Goal: Complete application form: Complete application form

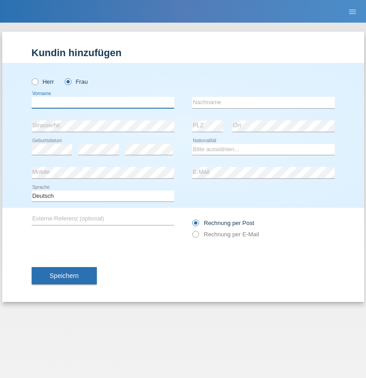
click at [103, 102] on input "text" at bounding box center [103, 102] width 143 height 11
type input "[PERSON_NAME]"
click at [263, 102] on input "text" at bounding box center [263, 102] width 143 height 11
type input "Pugliese"
select select "IT"
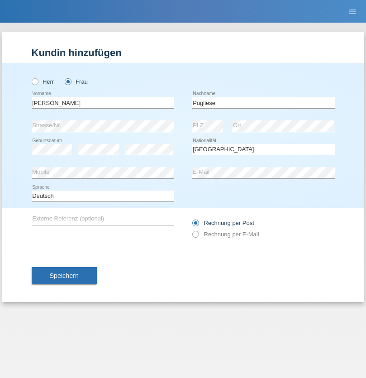
select select "C"
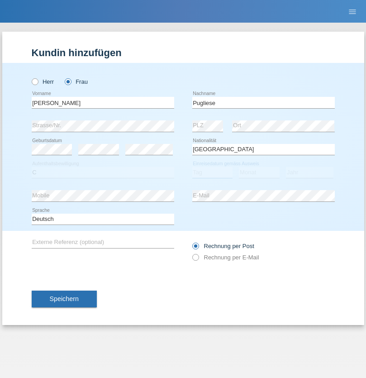
select select "20"
select select "10"
select select "2021"
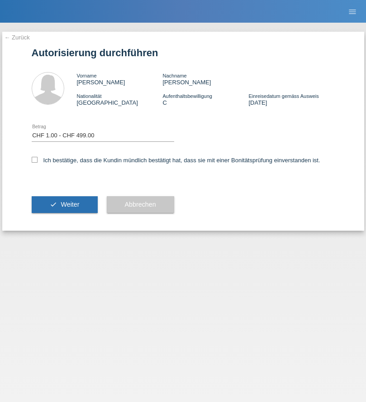
select select "1"
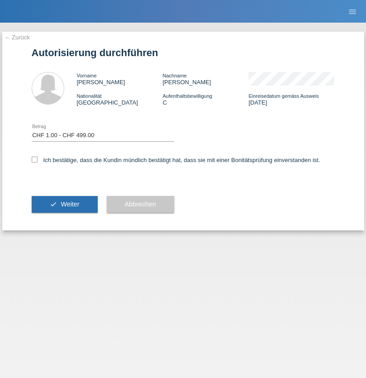
checkbox input "true"
click at [64, 204] on span "Weiter" at bounding box center [70, 204] width 19 height 7
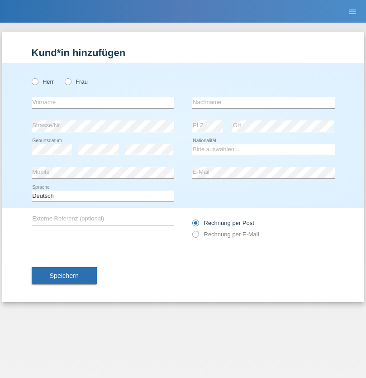
radio input "true"
click at [103, 102] on input "text" at bounding box center [103, 102] width 143 height 11
type input "[PERSON_NAME]"
click at [263, 102] on input "text" at bounding box center [263, 102] width 143 height 11
type input "Blott"
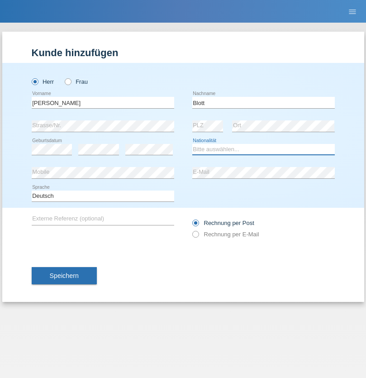
select select "DE"
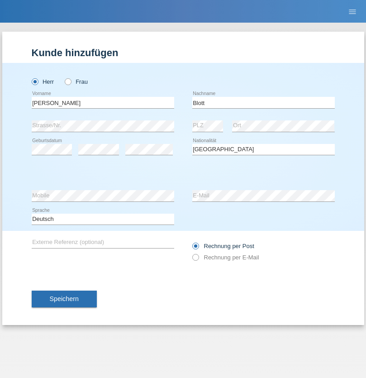
select select "C"
select select "16"
select select "03"
select select "2021"
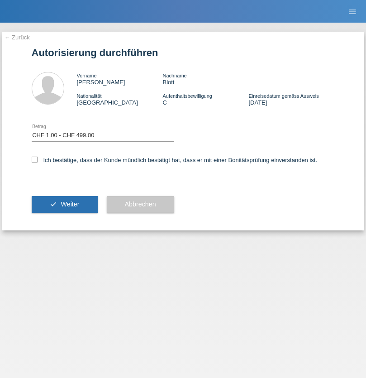
select select "1"
checkbox input "true"
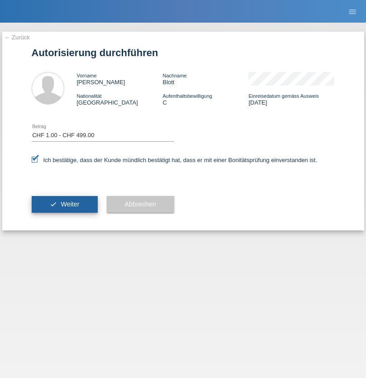
click at [64, 204] on span "Weiter" at bounding box center [70, 204] width 19 height 7
